Goal: Information Seeking & Learning: Learn about a topic

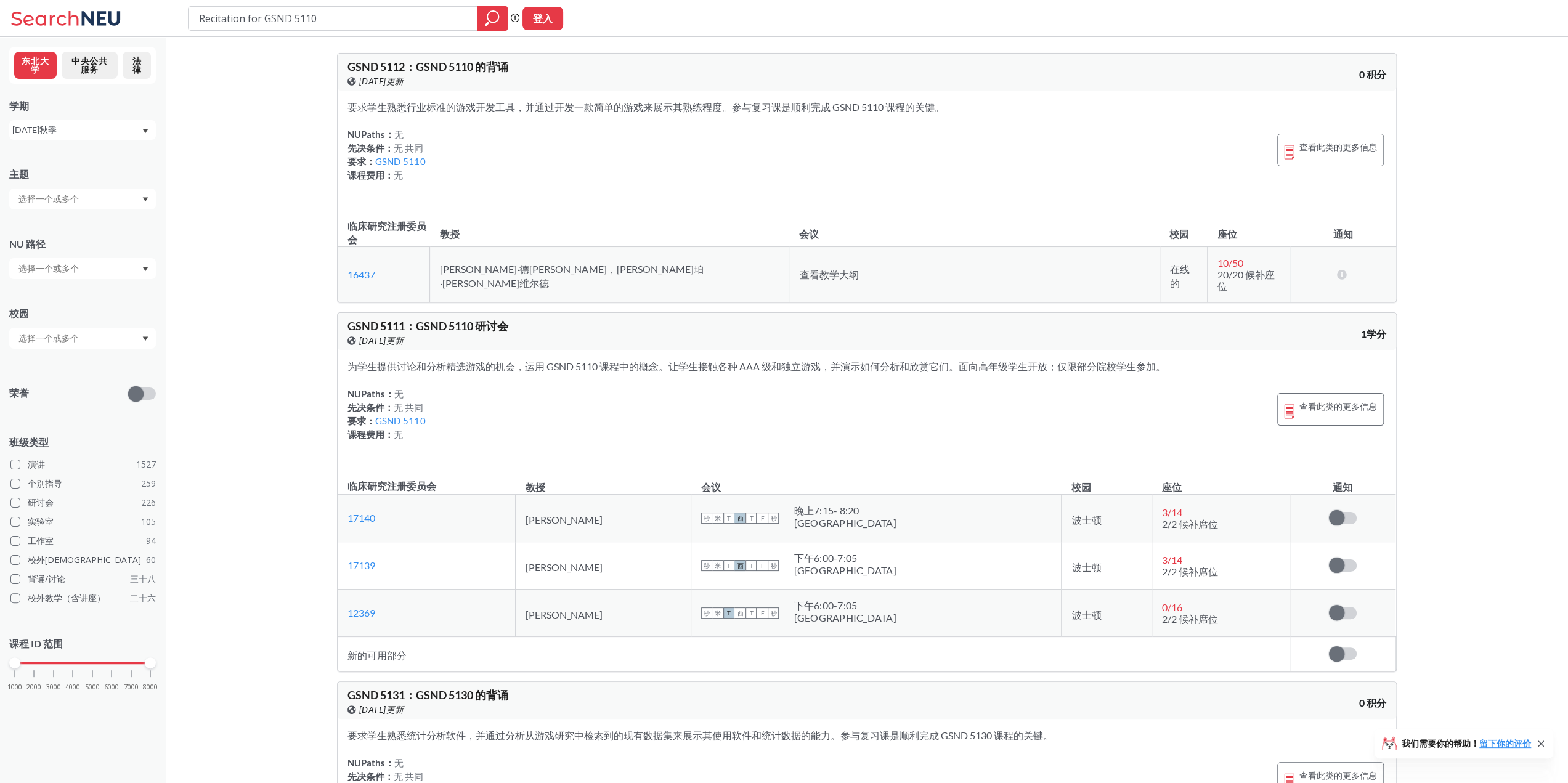
click at [924, 150] on div "NUPaths： 无 先决条件： 无 共同 要求： GSND 5110 课程费用： 无 查看此类的更多信息" at bounding box center [867, 157] width 1039 height 60
click at [799, 269] on font "查看教学大纲" at bounding box center [828, 275] width 59 height 12
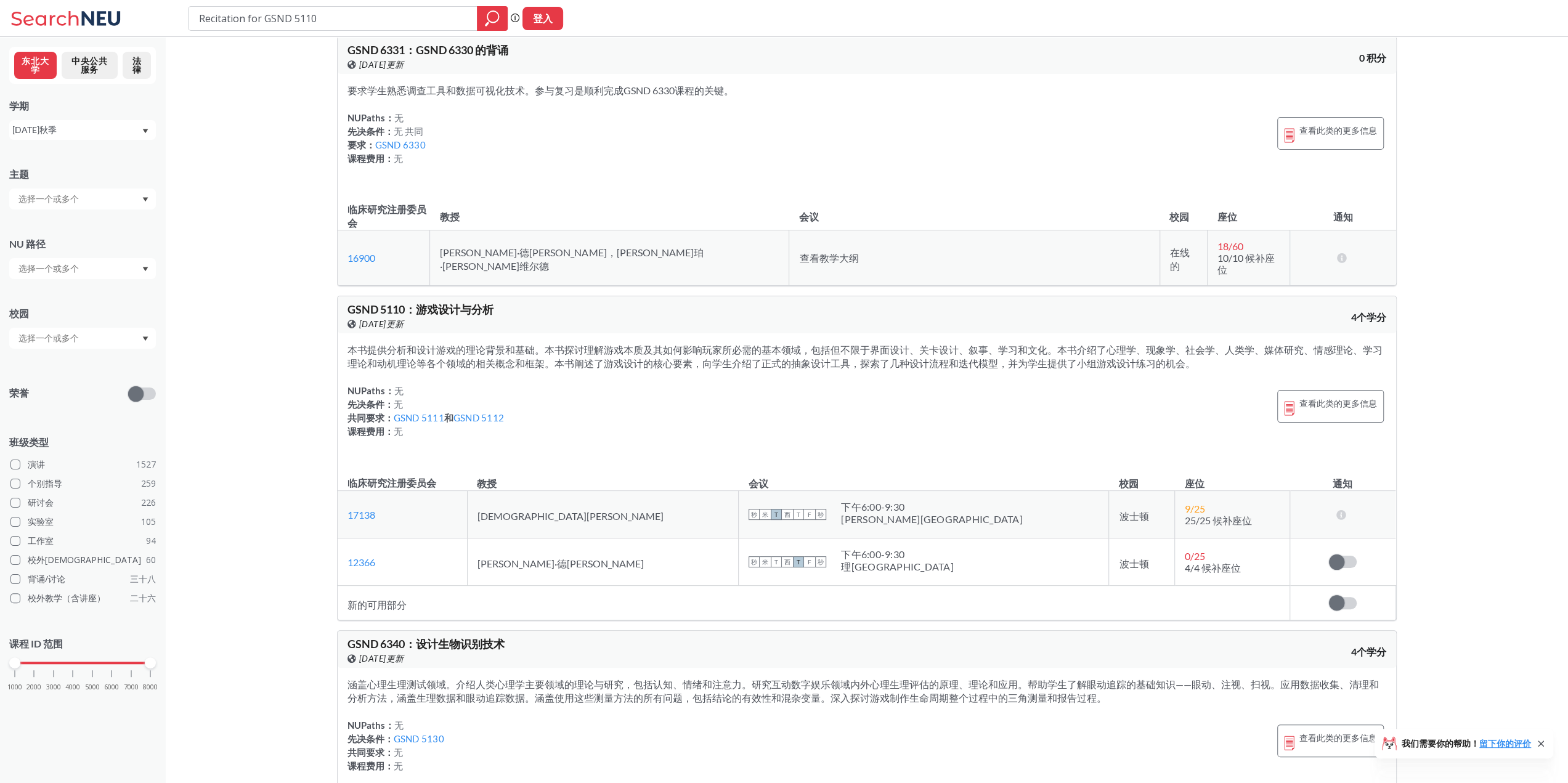
scroll to position [925, 0]
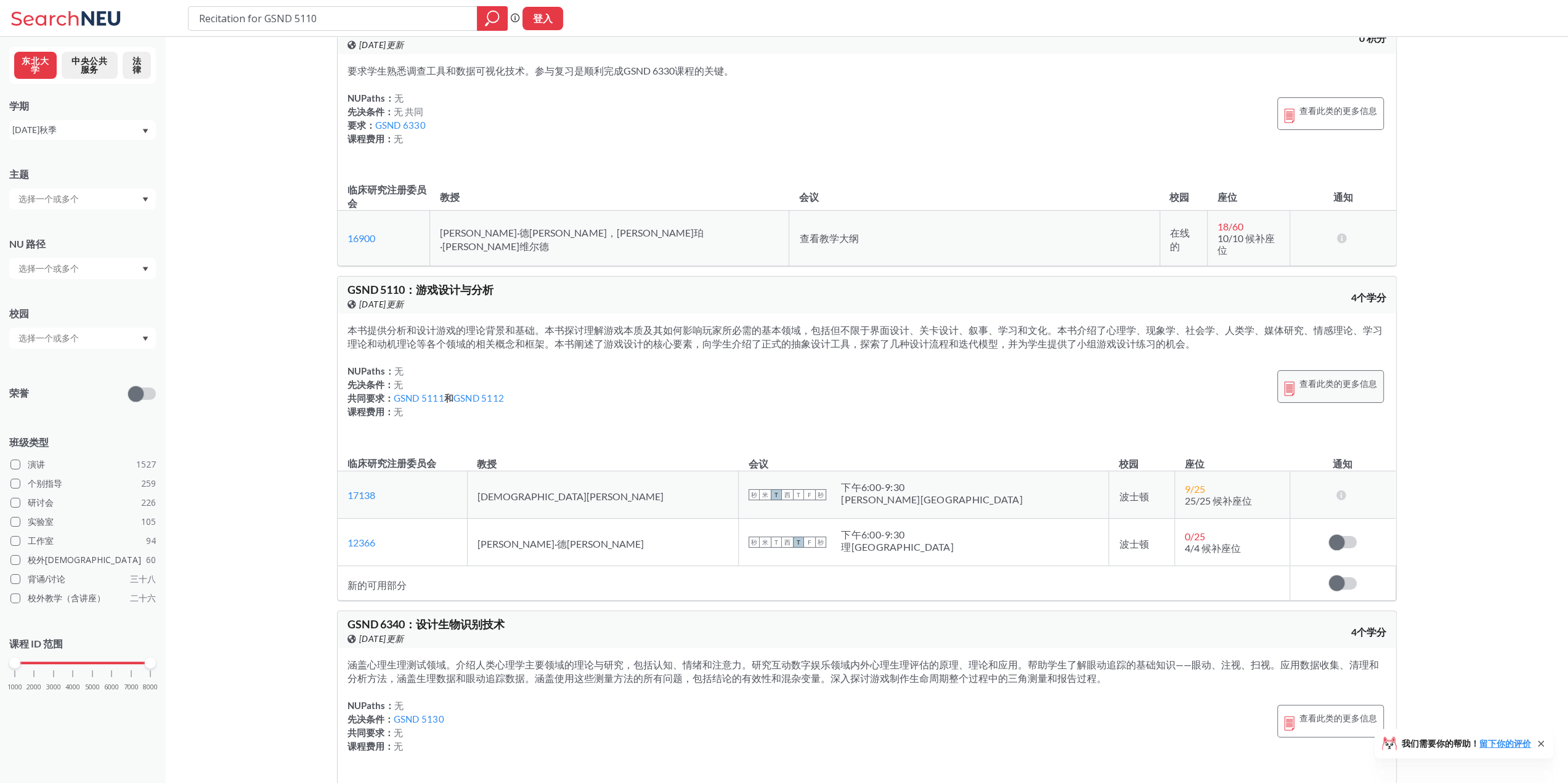
click at [1349, 382] on font "查看此类的更多信息" at bounding box center [1338, 387] width 77 height 10
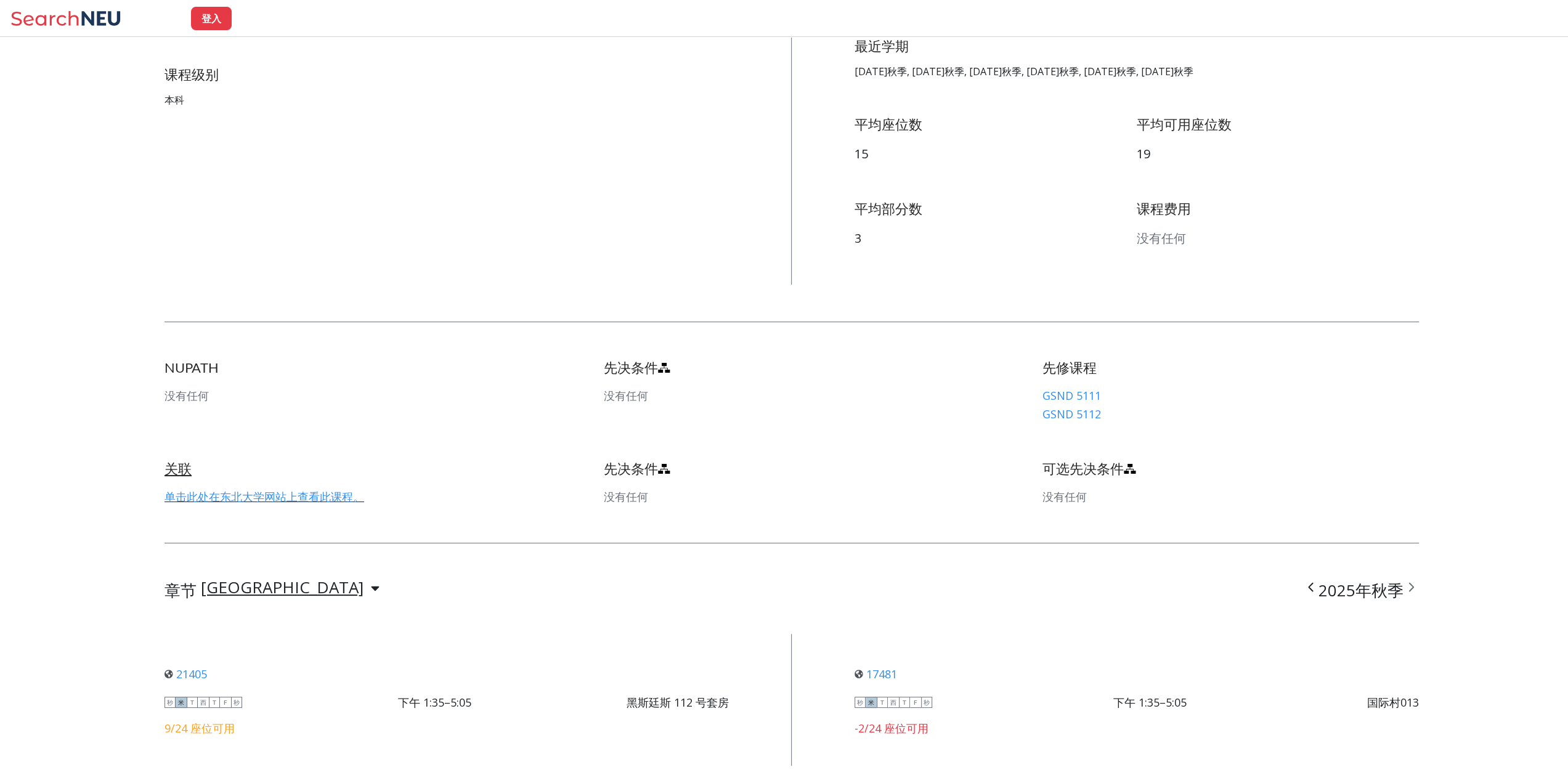
scroll to position [370, 0]
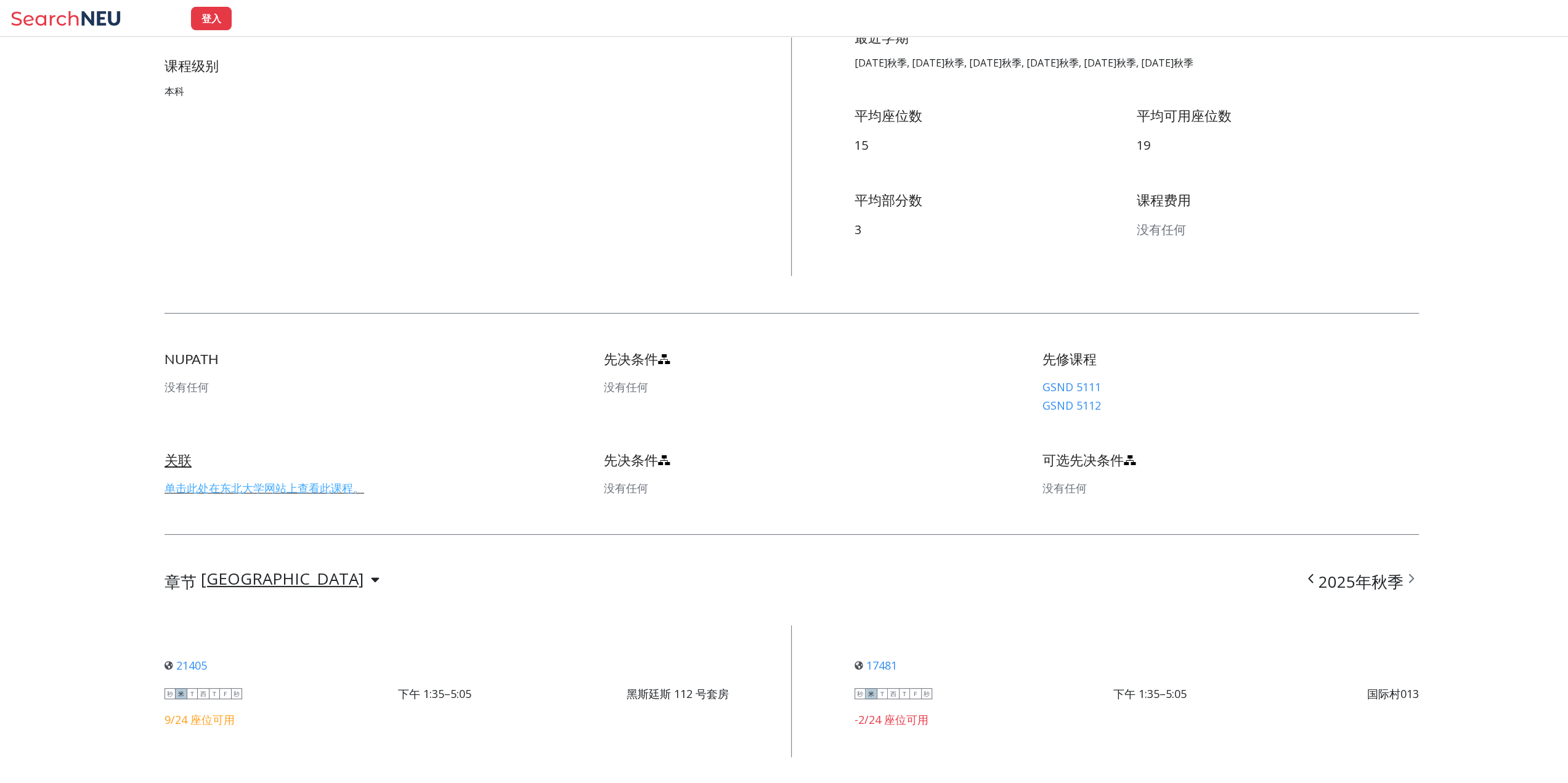
click at [284, 485] on font "单击此处在东北大学网站上查看此课程。" at bounding box center [264, 488] width 200 height 14
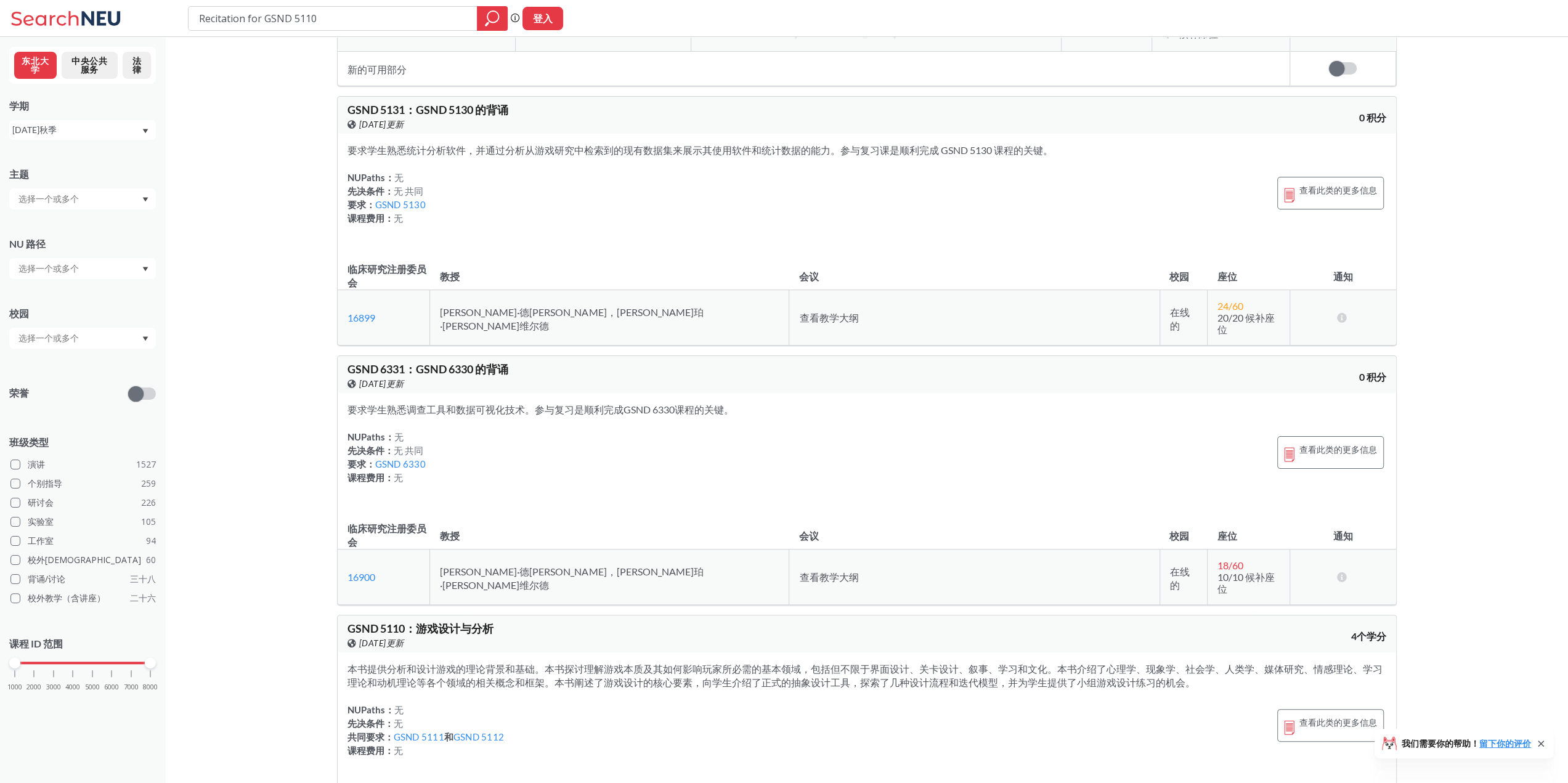
scroll to position [802, 0]
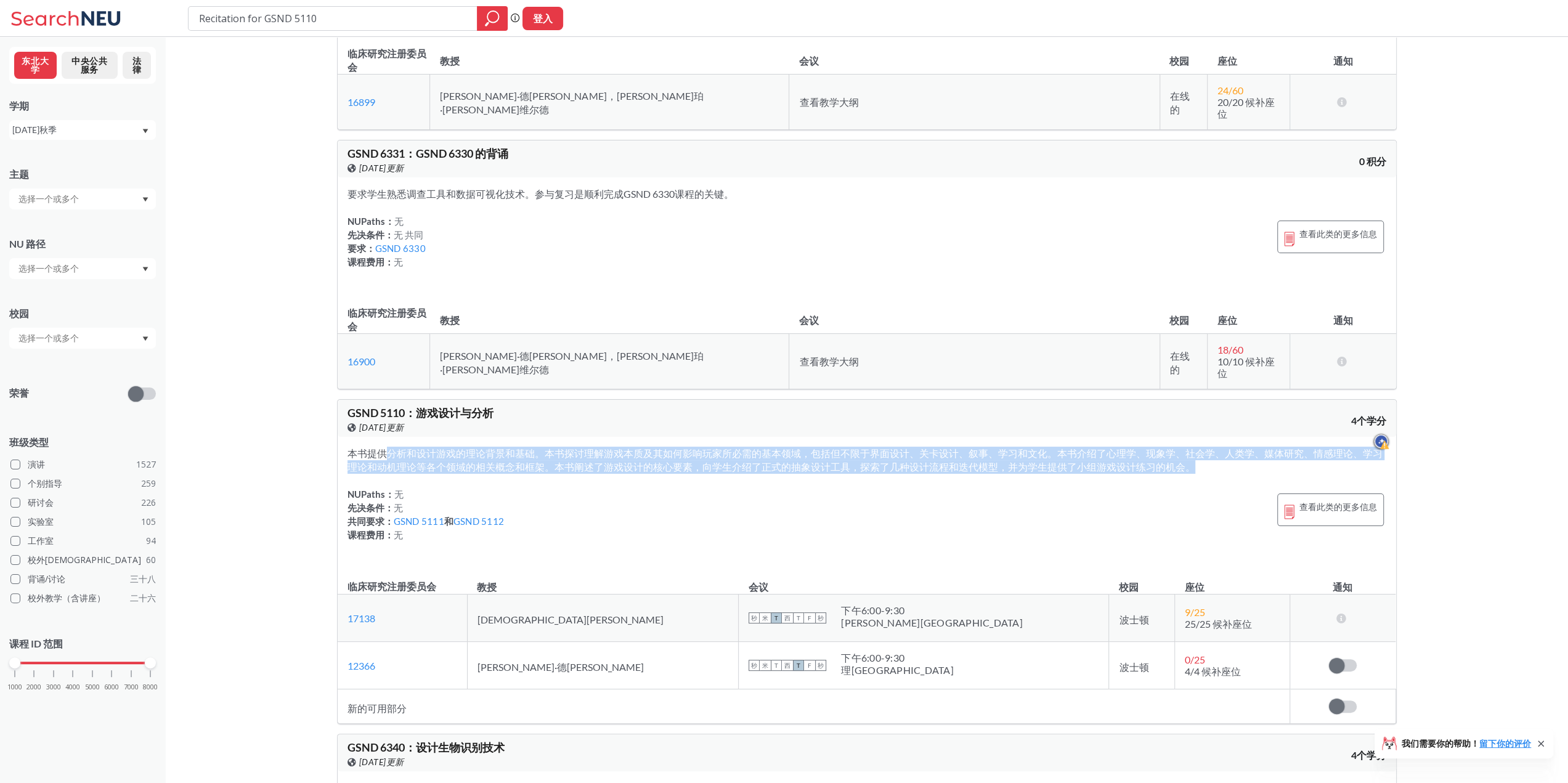
drag, startPoint x: 390, startPoint y: 411, endPoint x: 1200, endPoint y: 429, distance: 810.2
click at [1200, 437] on div "本书提供分析和设计游戏的理论背景和基础。本书探讨理解游戏本质及其如何影响玩家所必需的基本领域，包括但不限于界面设计、关卡设计、叙事、学习和文化。本书介绍了心理…" at bounding box center [867, 501] width 1058 height 130
copy font "分析和设计游戏的理论背景和基础。本书探讨理解游戏本质及其如何影响玩家所必需的基本领域，包括但不限于界面设计、关卡设计、叙事、学习和文化。本书介绍了心理学、现象…"
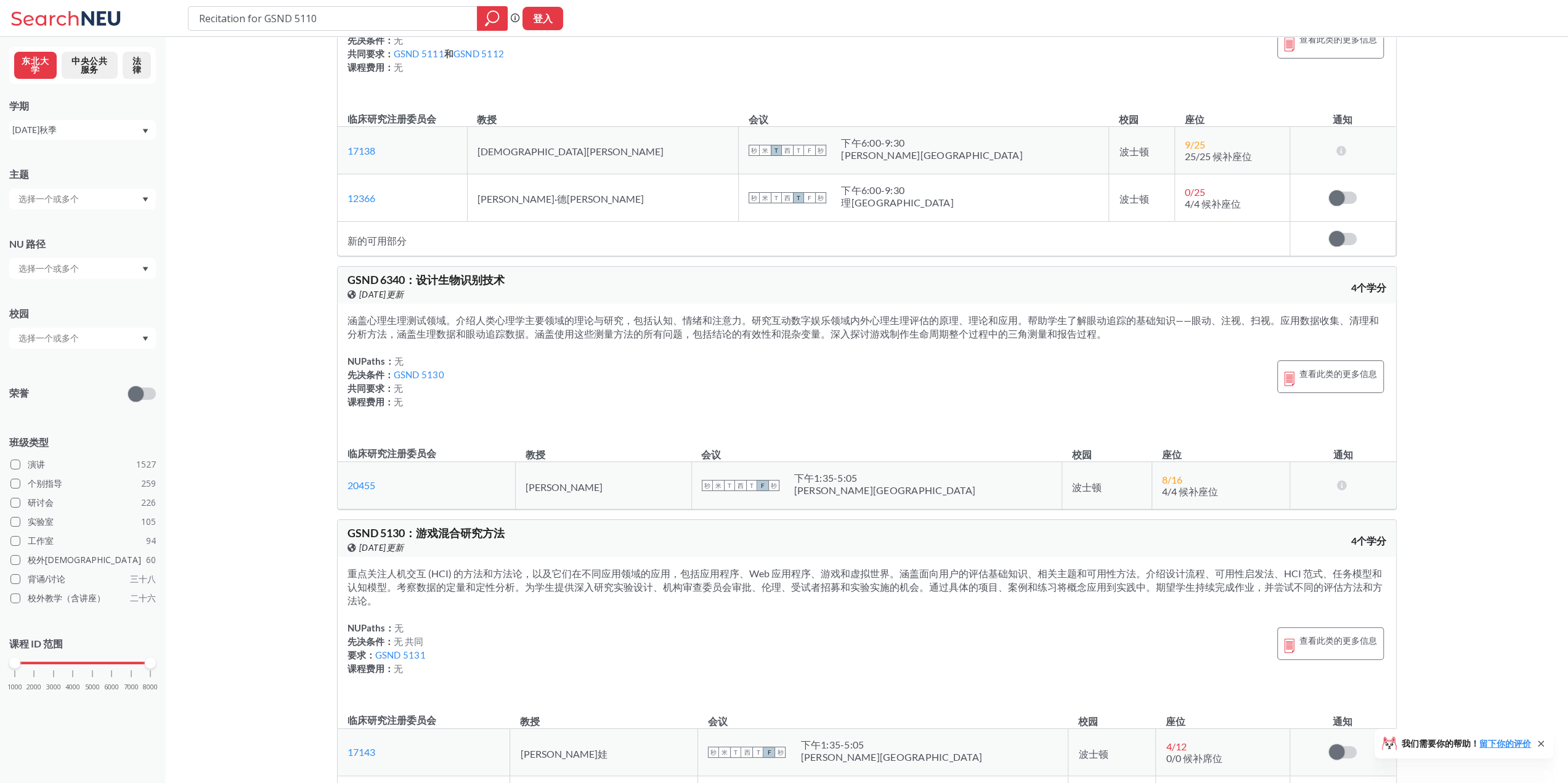
scroll to position [1295, 0]
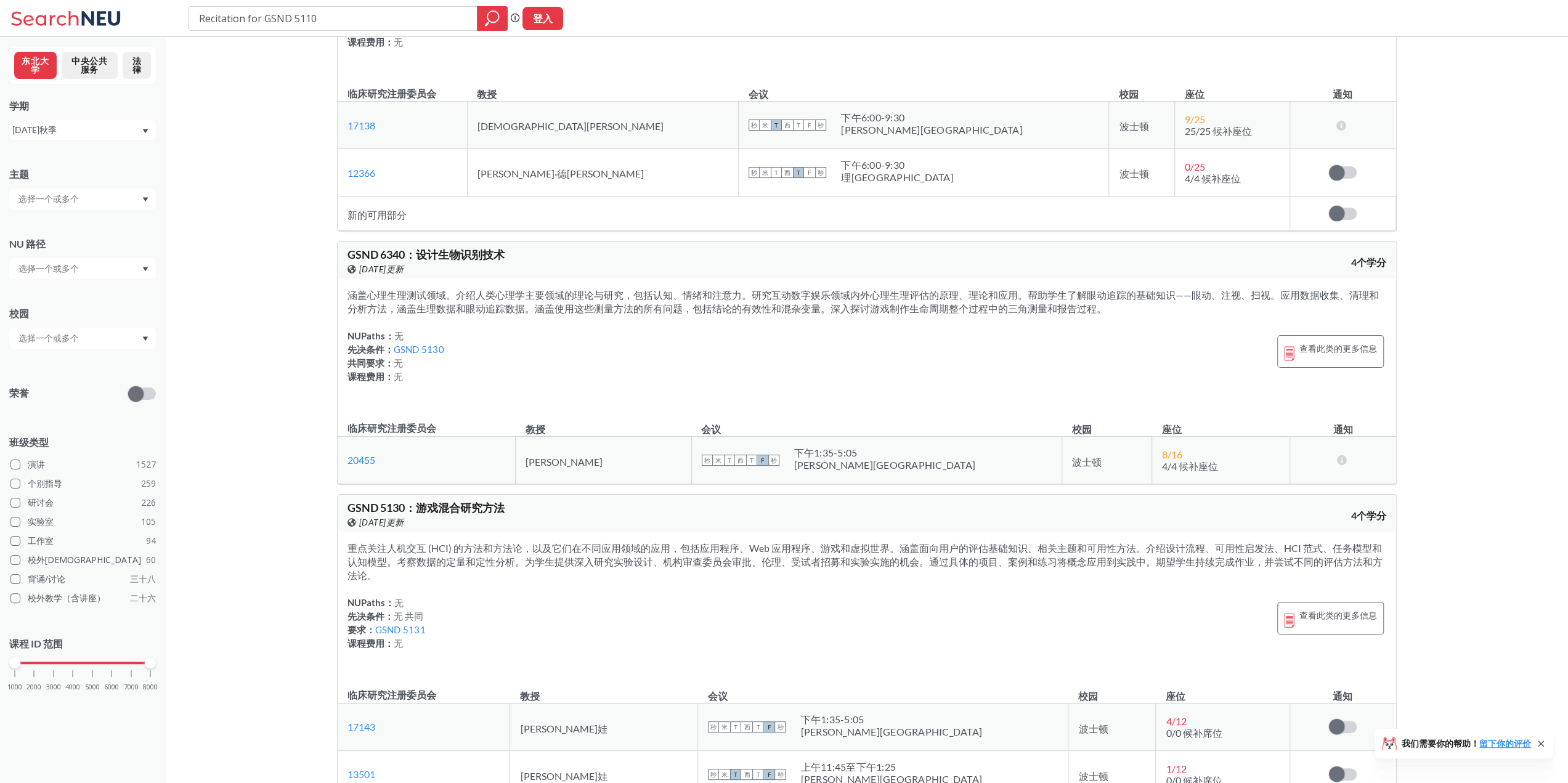
click at [397, 289] on font "涵盖心理生理测试领域。介绍人类心理学主要领域的理论与研究，包括认知、情绪和注意力。研究互动数字娱乐领域内外心理生理评估的原理、理论和应用。帮助学生了解眼动追踪…" at bounding box center [863, 301] width 1032 height 25
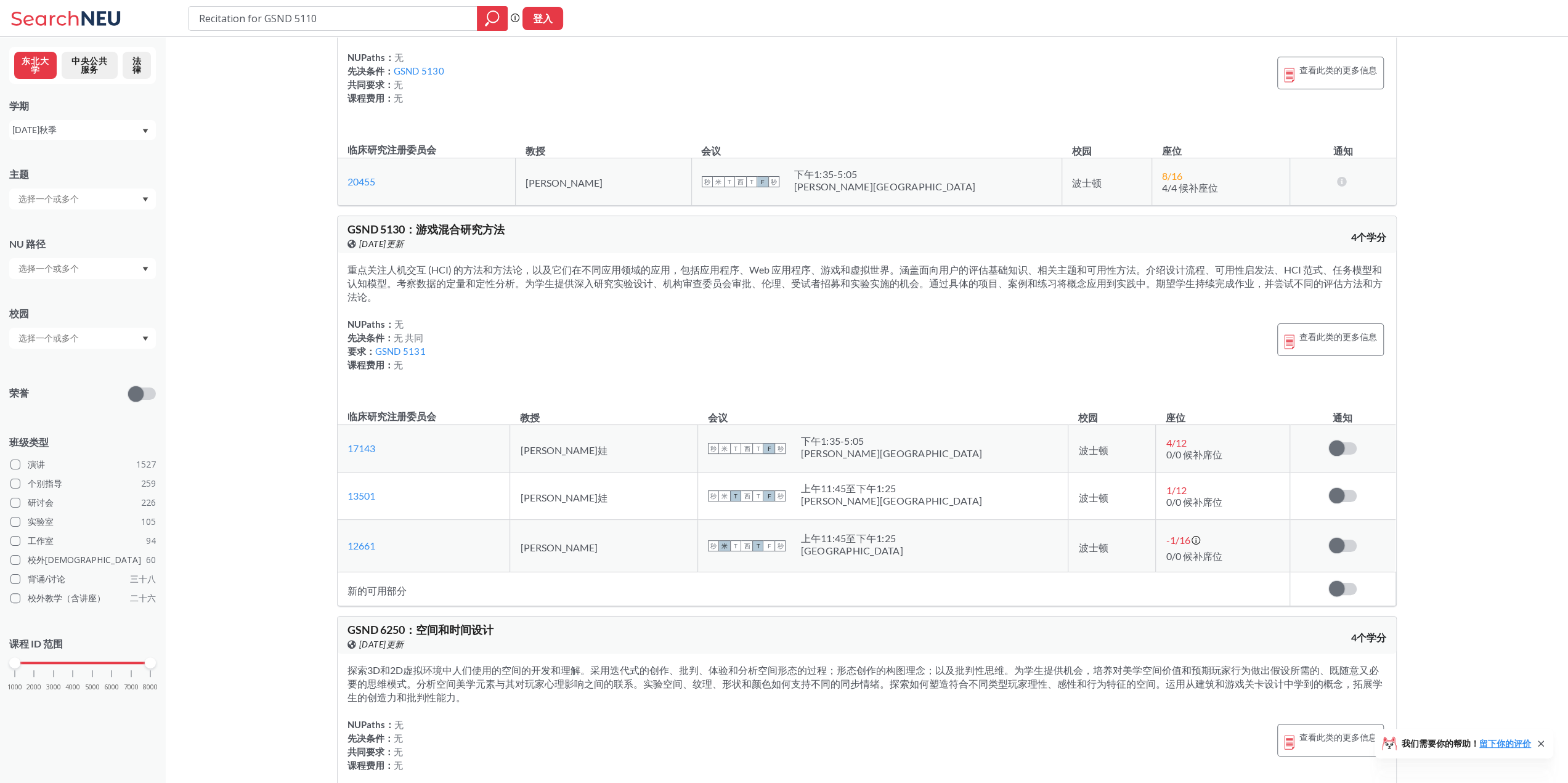
scroll to position [1664, 0]
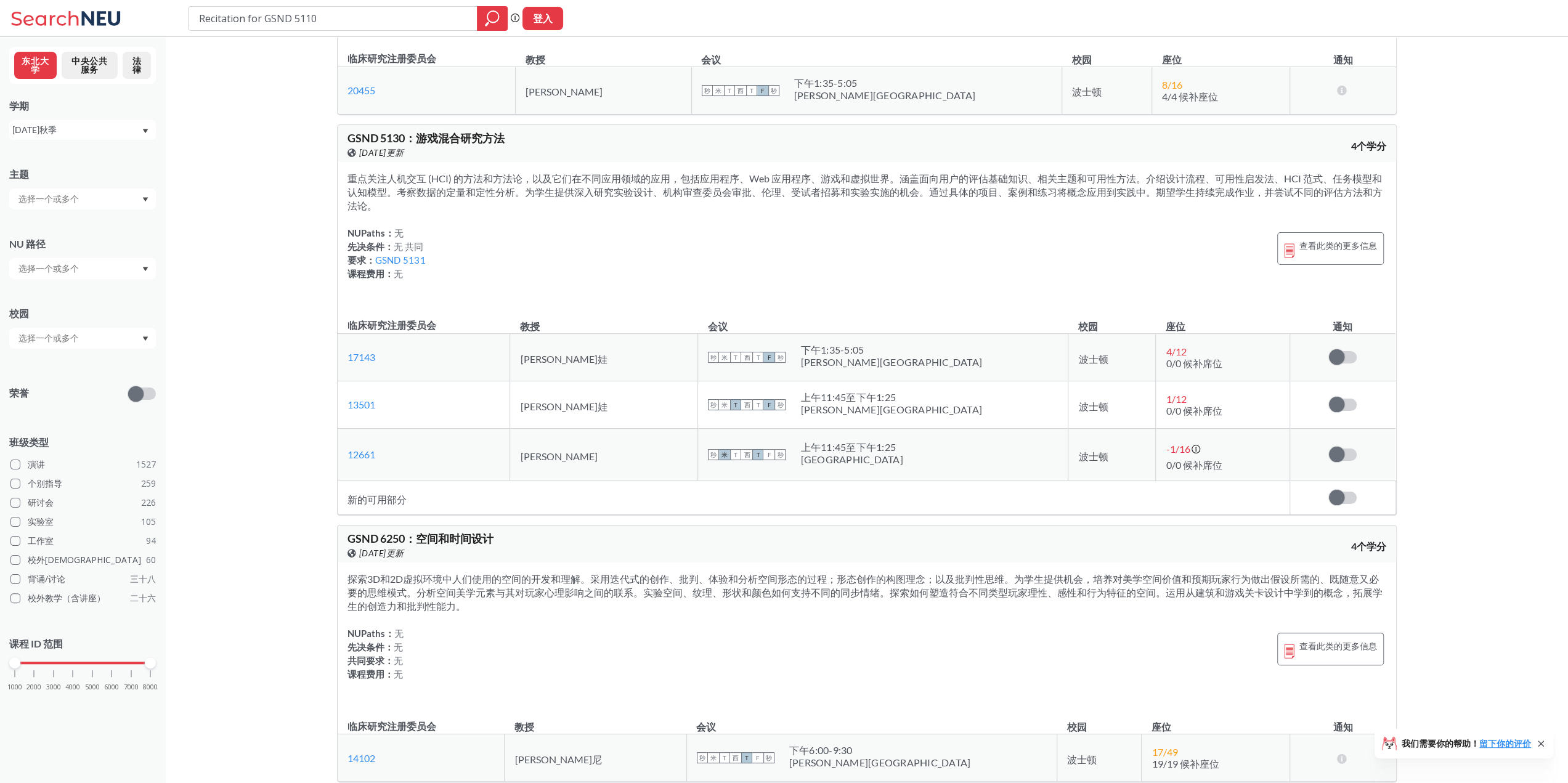
click at [560, 353] on font "[PERSON_NAME]娃" at bounding box center [564, 358] width 87 height 12
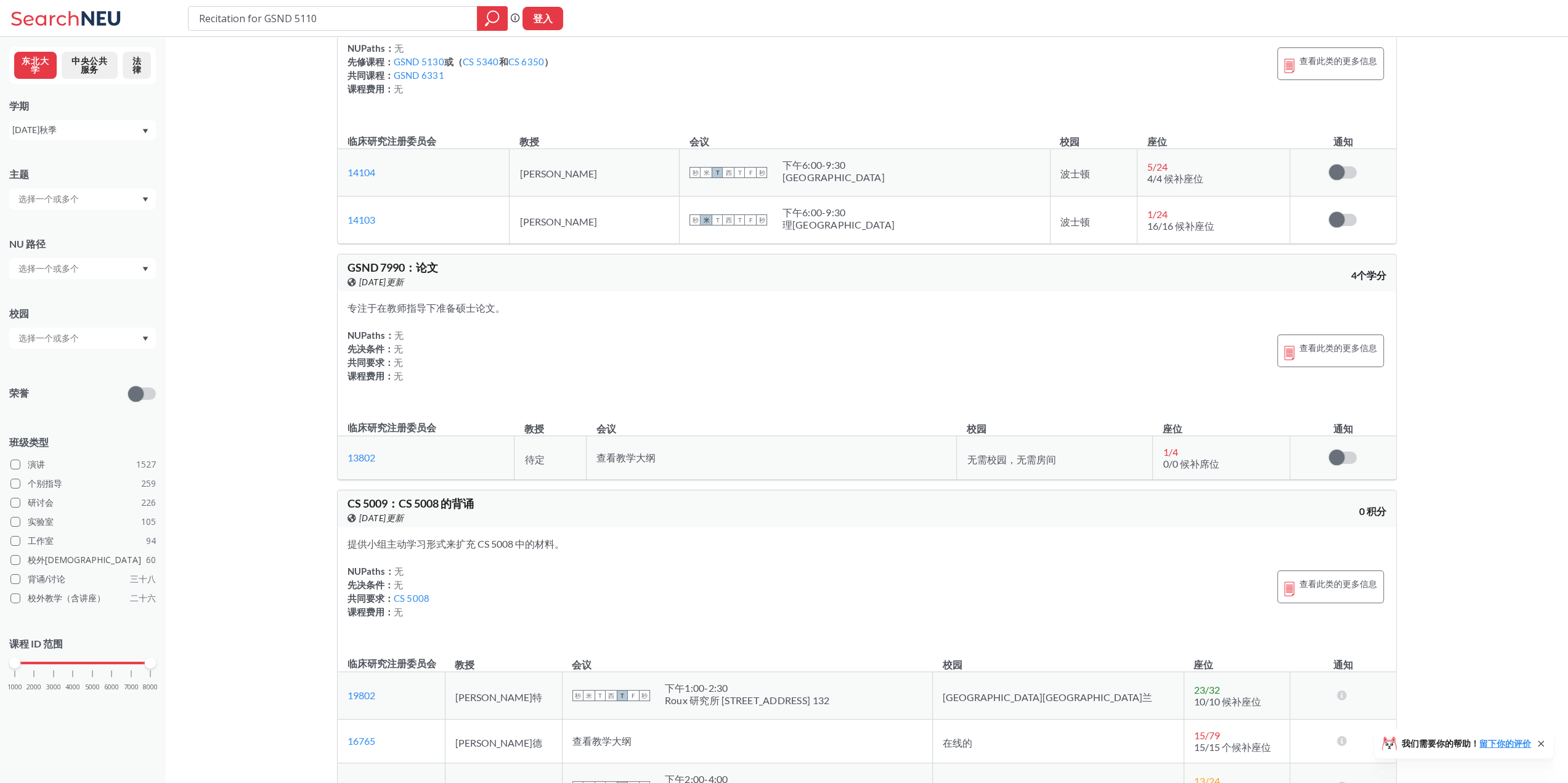
scroll to position [3143, 0]
